Goal: Communication & Community: Answer question/provide support

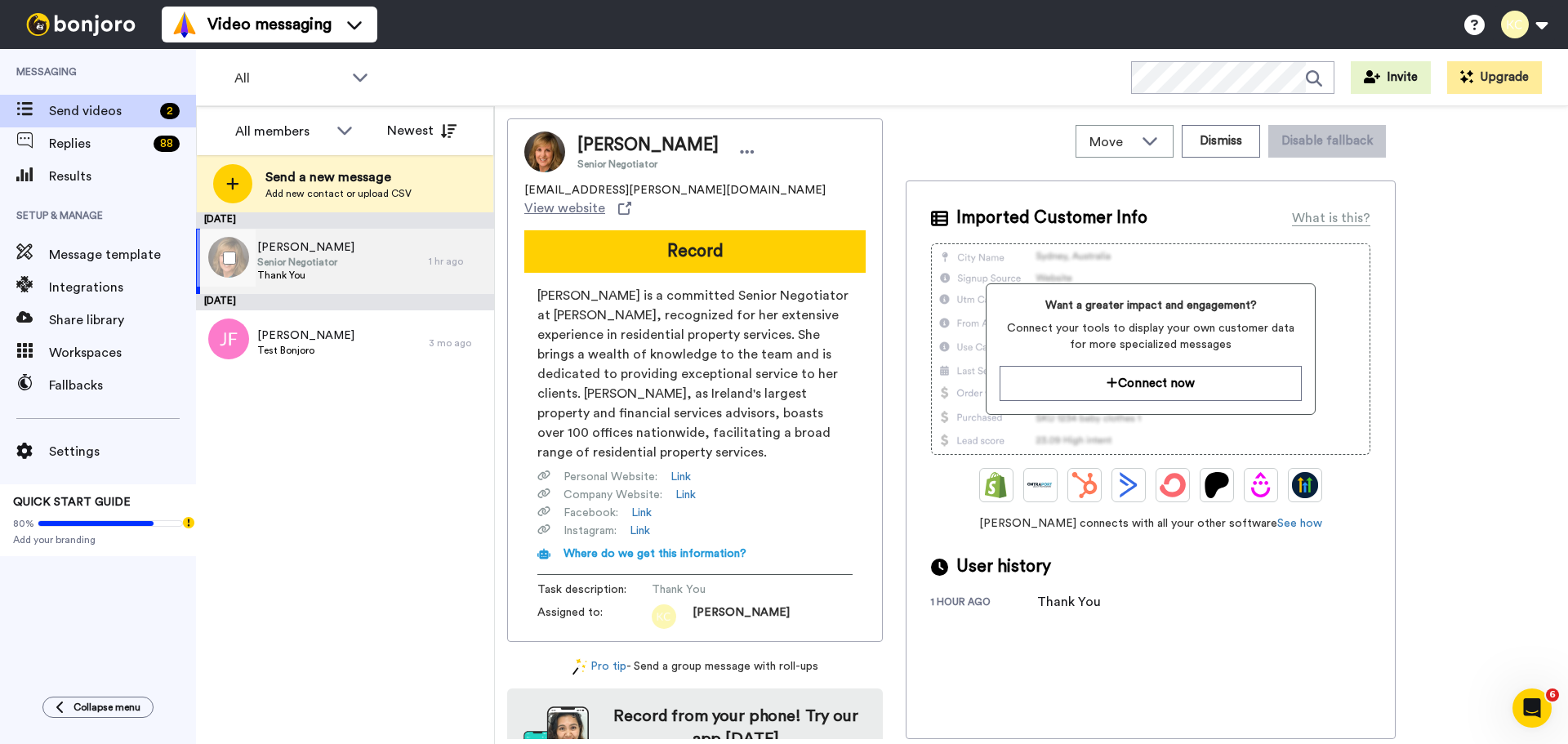
click at [259, 251] on span "[PERSON_NAME]" at bounding box center [306, 247] width 97 height 17
click at [82, 147] on span "Replies" at bounding box center [98, 143] width 98 height 19
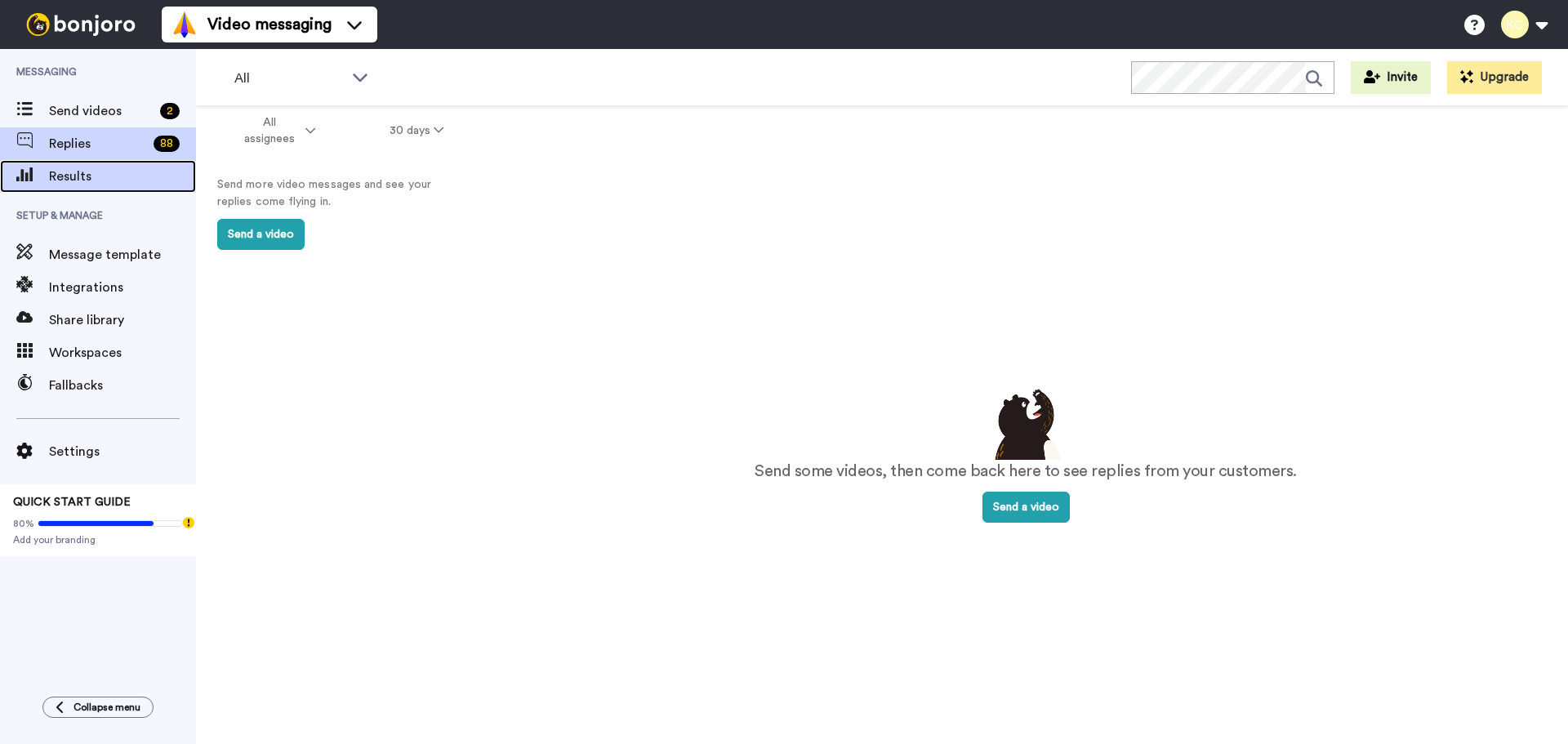
click at [69, 182] on span "Results" at bounding box center [122, 176] width 147 height 19
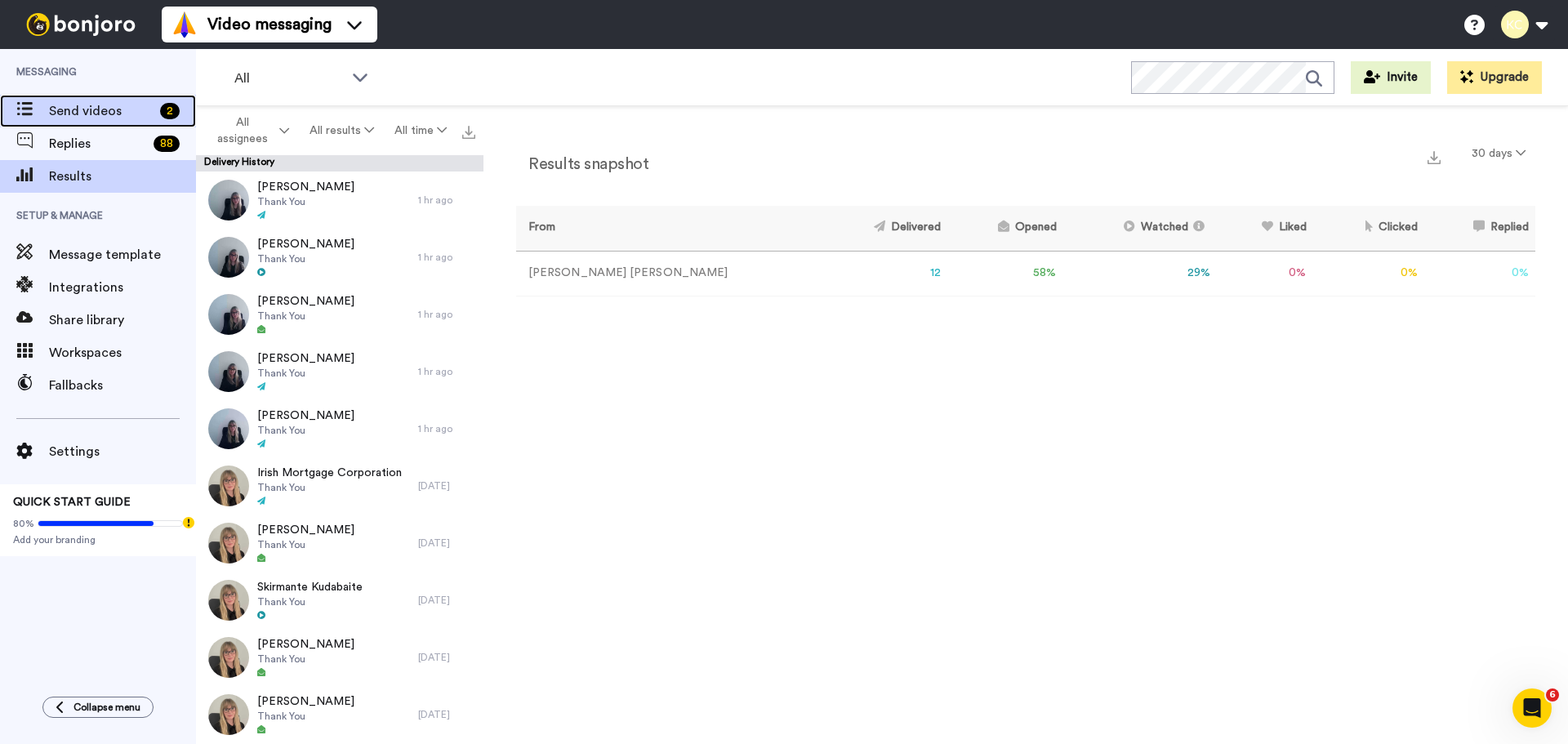
click at [70, 109] on span "Send videos" at bounding box center [101, 111] width 105 height 19
